Goal: Check status: Check status

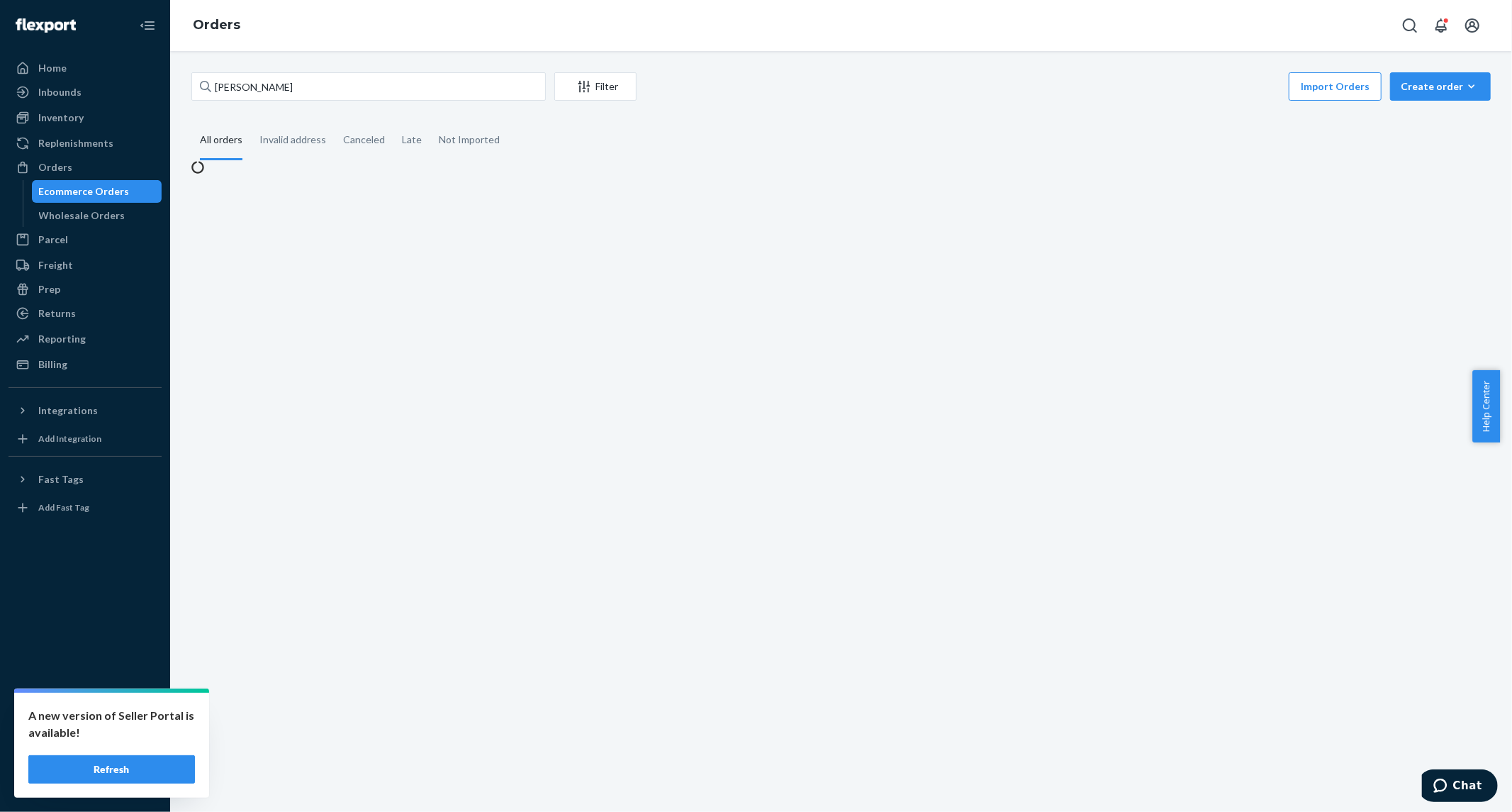
type input "[PERSON_NAME]"
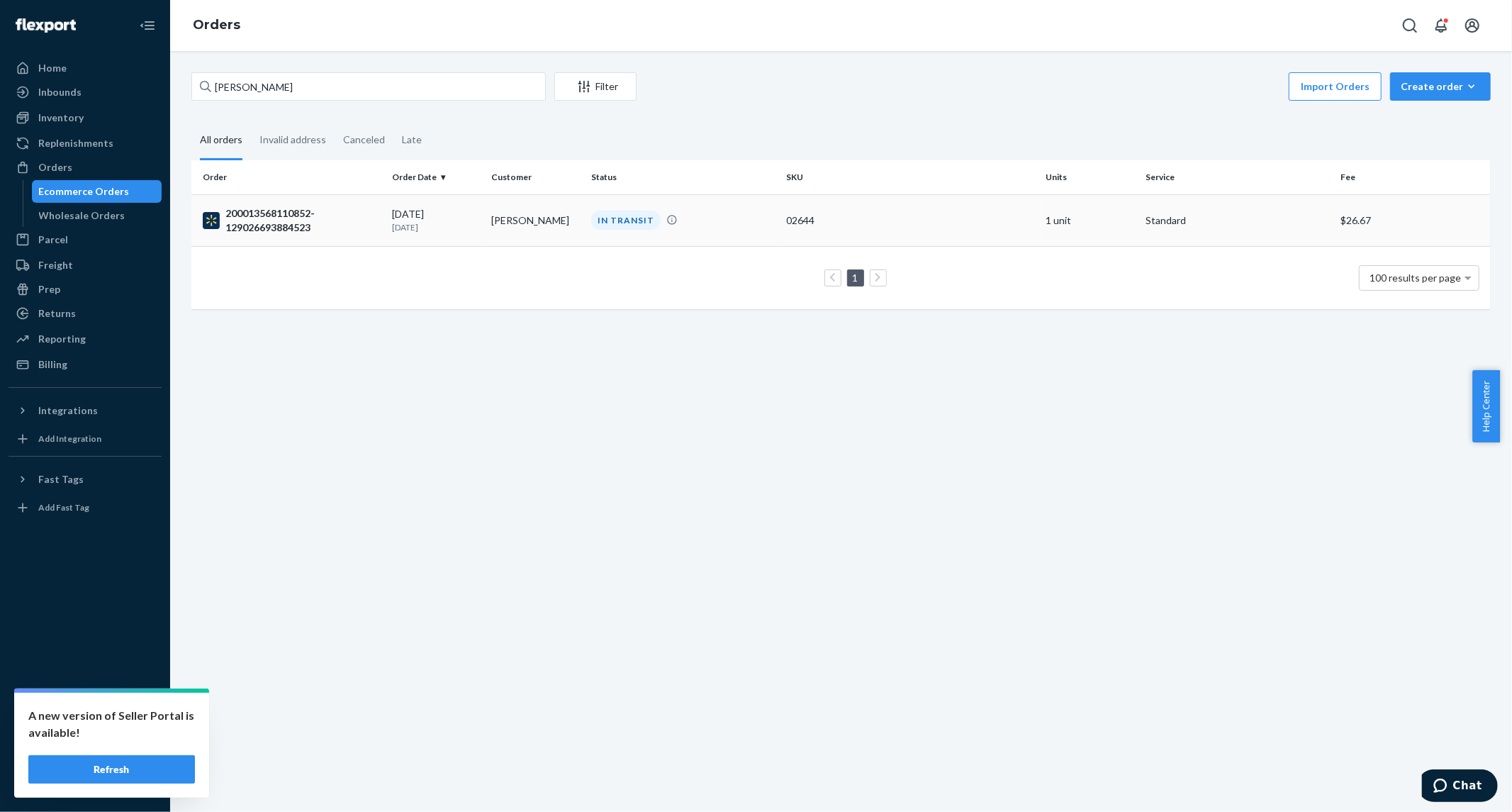
click at [246, 218] on div "200013568110852-129026693884523" at bounding box center [291, 221] width 178 height 28
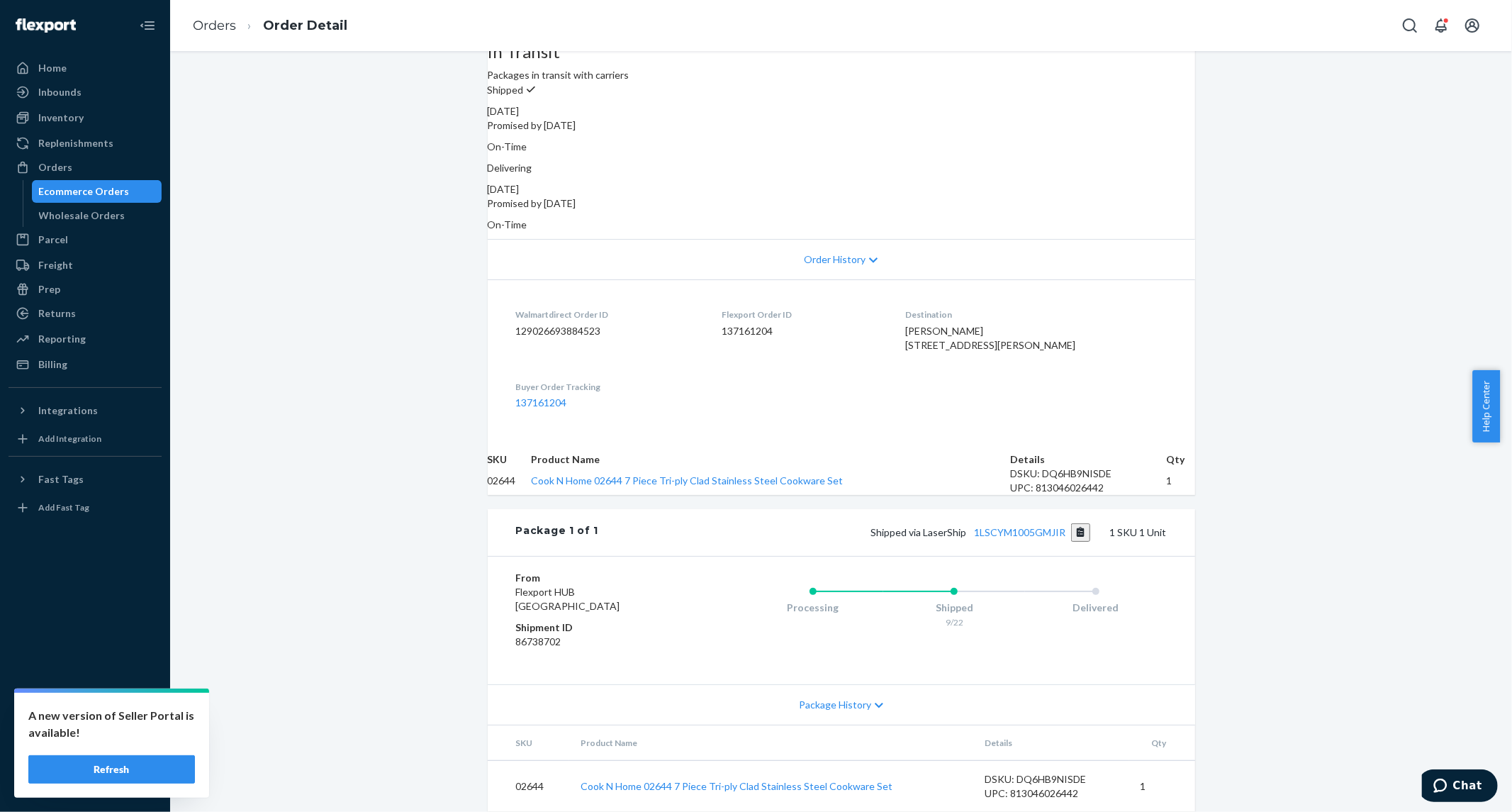
scroll to position [208, 0]
click at [1017, 526] on link "1LSCYM1005GMJIR" at bounding box center [1019, 532] width 91 height 12
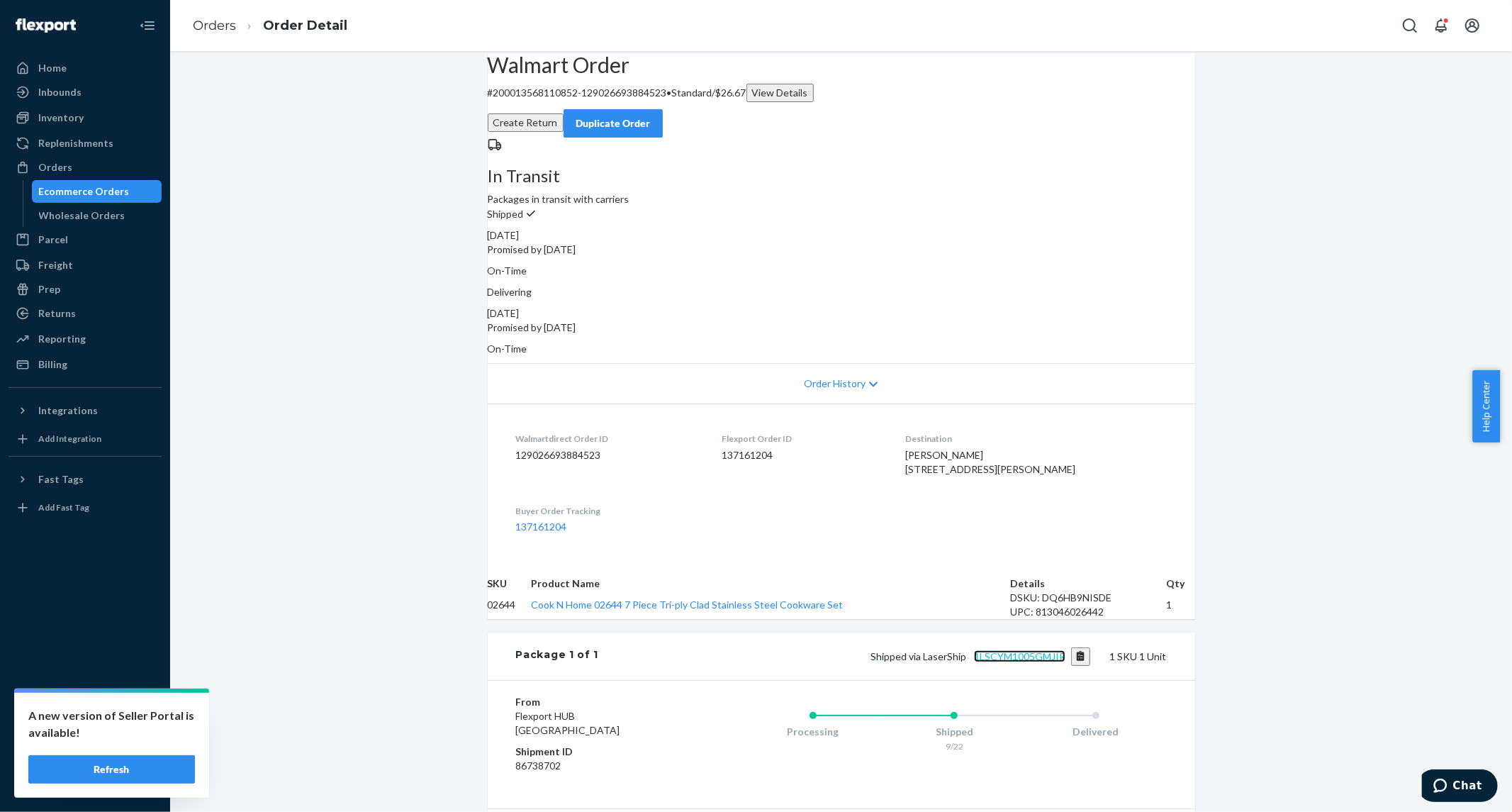
scroll to position [0, 0]
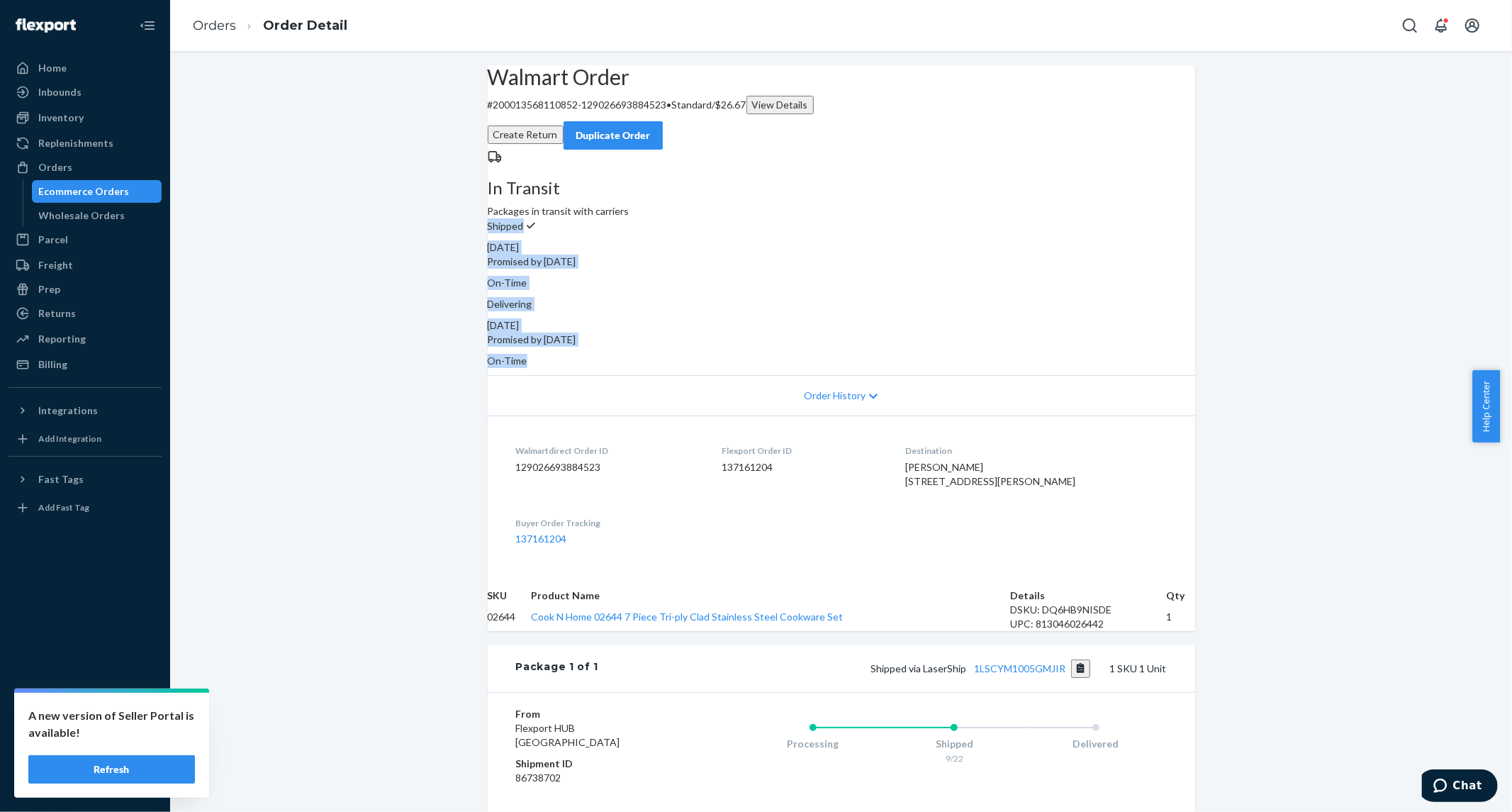
drag, startPoint x: 816, startPoint y: 222, endPoint x: 1140, endPoint y: 292, distance: 331.5
click at [1140, 292] on div "Shipped [DATE] Promised by [DATE] On-Time Delivering [DATE] Promised by [DATE] …" at bounding box center [841, 293] width 707 height 149
copy div "Shipped [DATE] Promised by [DATE] On-Time Delivering [DATE] Promised by [DATE] …"
click at [404, 383] on div "Walmart Order # 200013568110852-129026693884523 • Standard / $26.67 View Detail…" at bounding box center [841, 507] width 1342 height 883
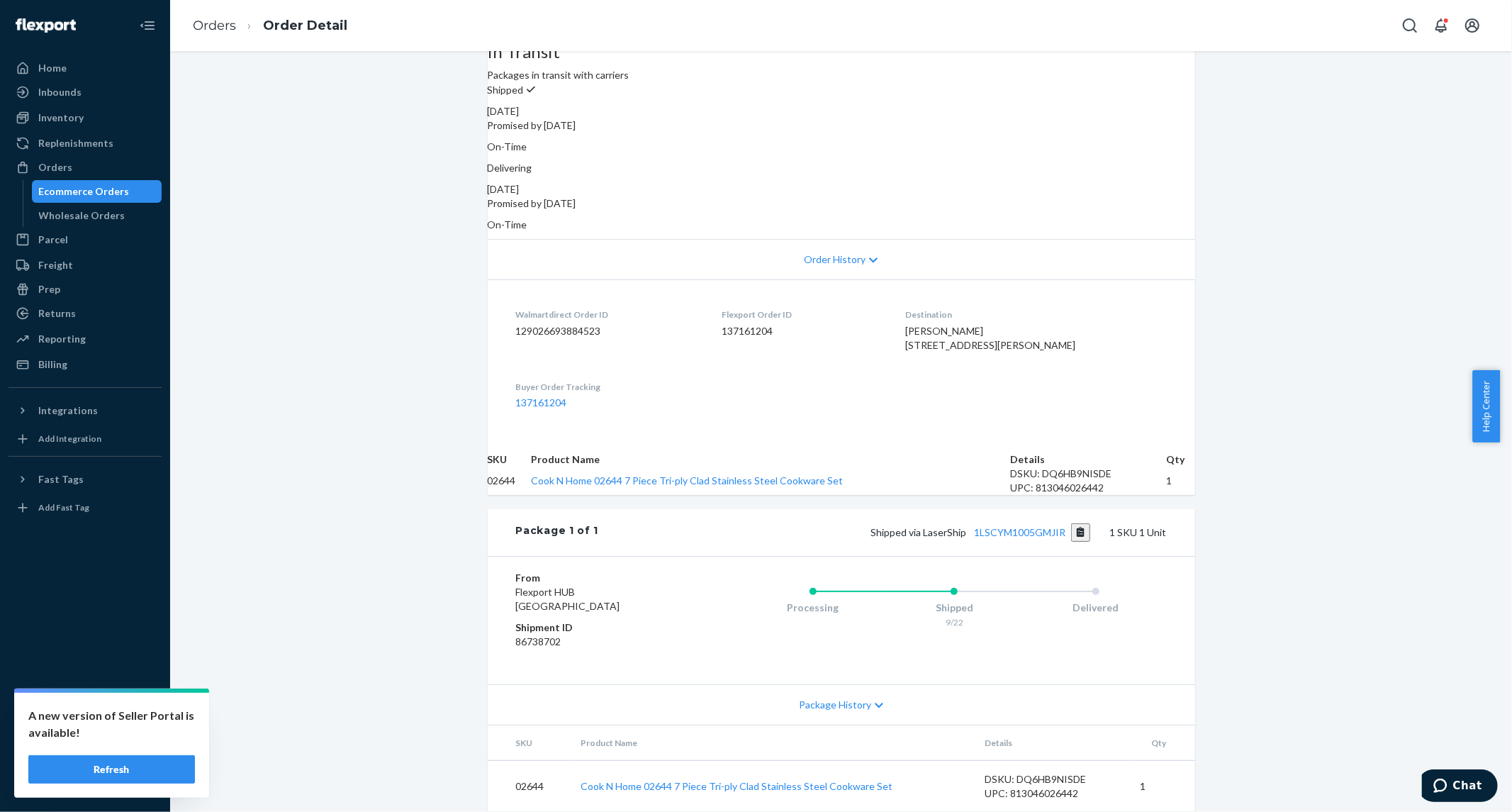
scroll to position [208, 0]
drag, startPoint x: 853, startPoint y: 520, endPoint x: 1064, endPoint y: 532, distance: 211.3
click at [1064, 532] on div "Package 1 of 1 Shipped via LaserShip 1LSCYM1005GMJIR 1 SKU 1 Unit" at bounding box center [841, 532] width 707 height 47
copy span "Shipped via LaserShip 1LSCYM1005GMJIR"
